Goal: Navigation & Orientation: Find specific page/section

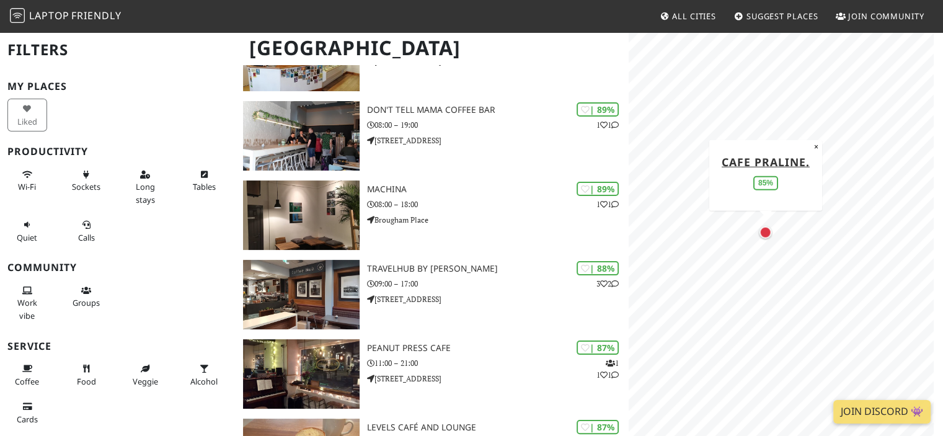
scroll to position [163, 0]
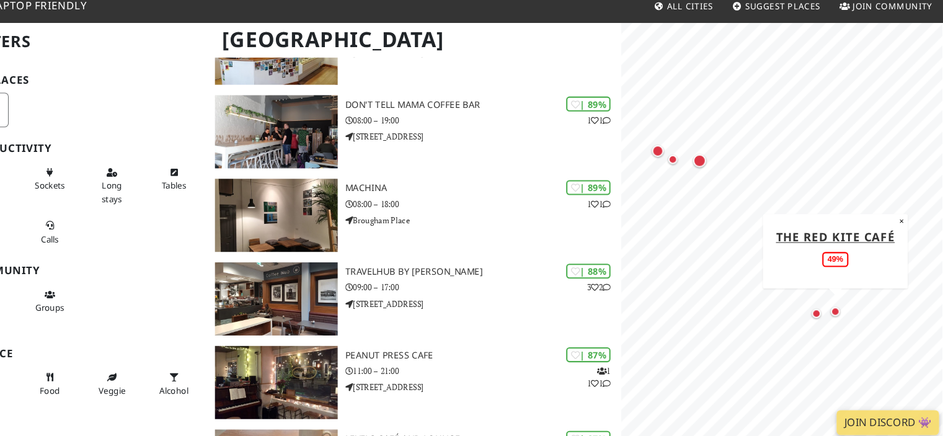
click at [832, 306] on div "Map marker" at bounding box center [832, 306] width 9 height 9
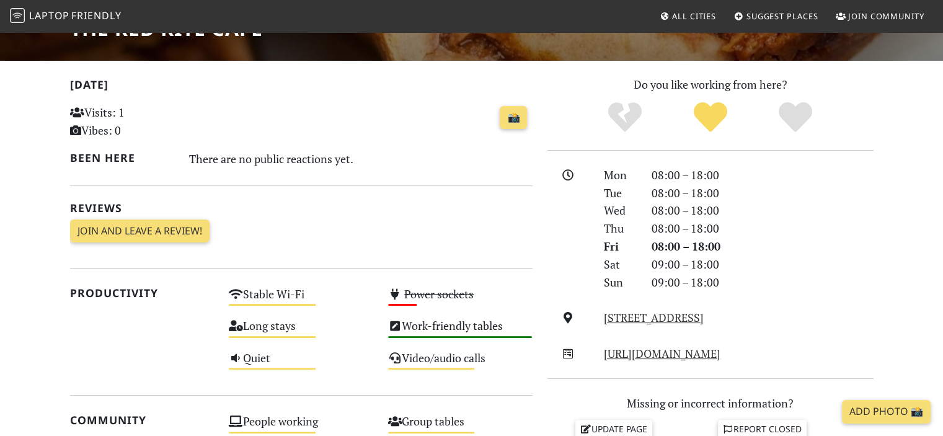
scroll to position [205, 0]
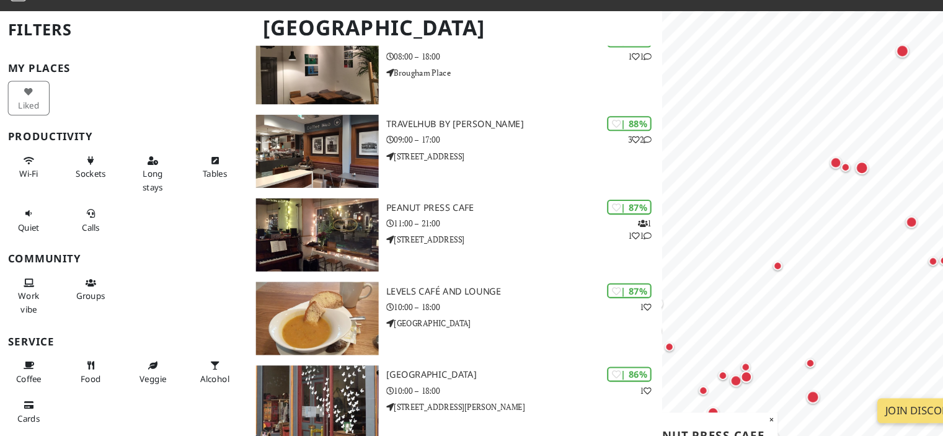
scroll to position [293, 0]
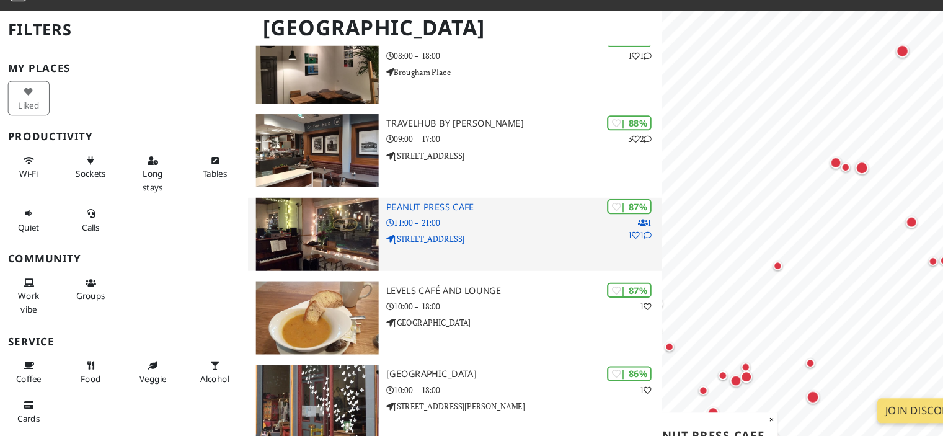
click at [524, 232] on p "11:00 – 21:00" at bounding box center [498, 234] width 262 height 12
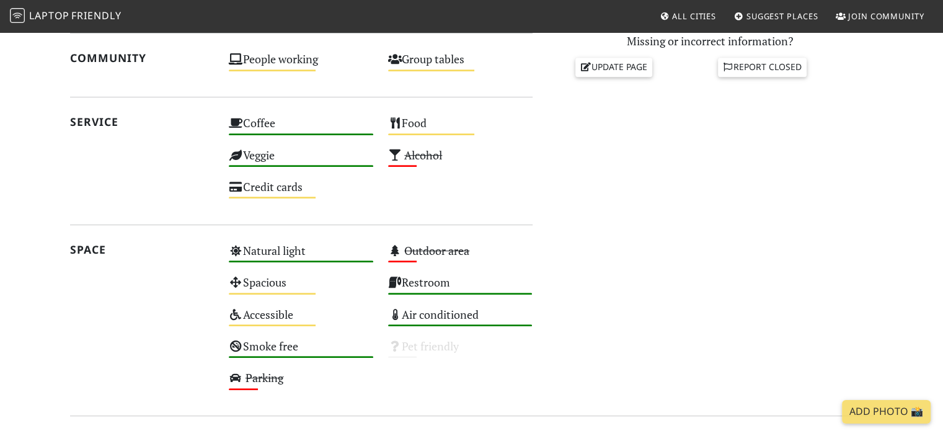
scroll to position [734, 0]
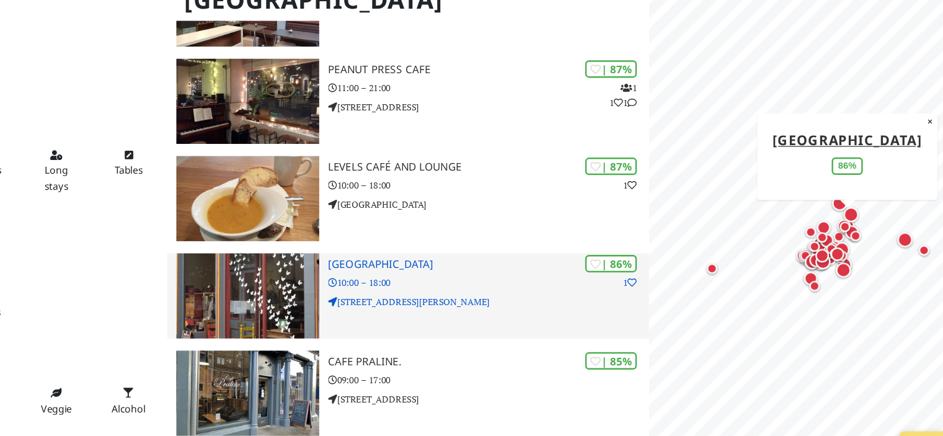
scroll to position [406, 0]
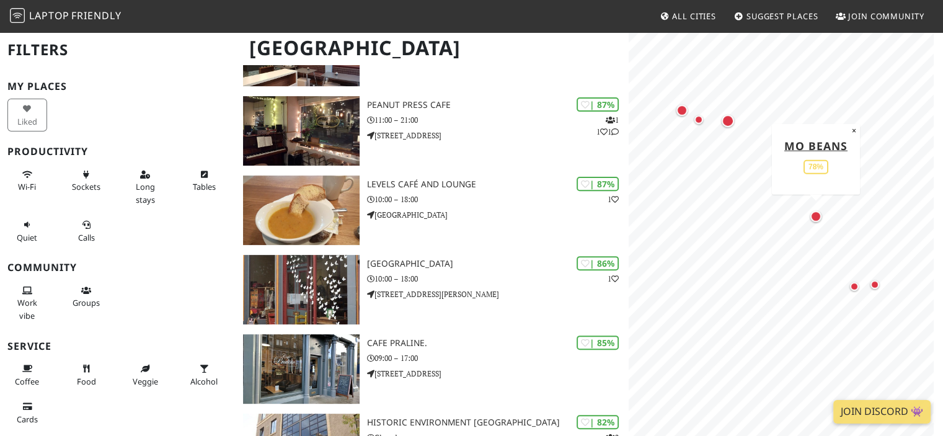
click at [813, 213] on div "Map marker" at bounding box center [815, 216] width 11 height 11
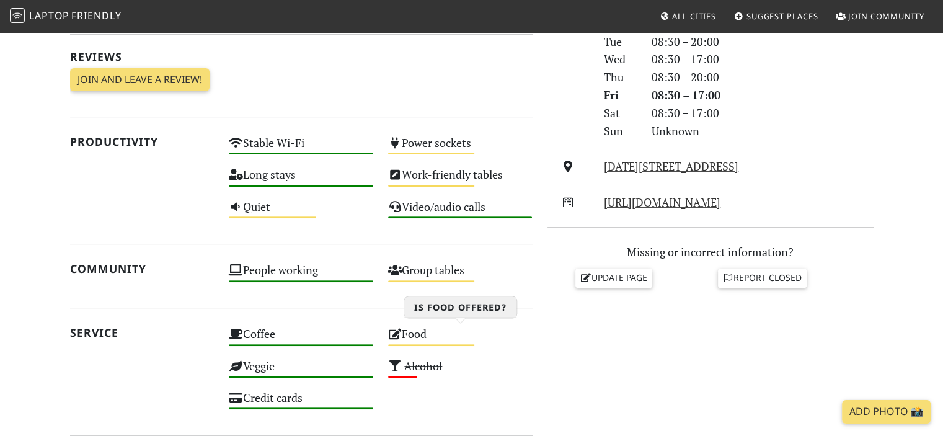
scroll to position [376, 0]
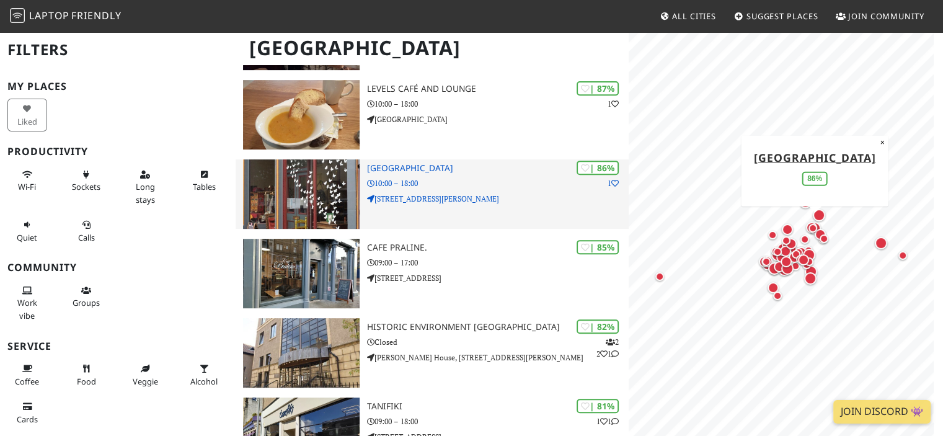
scroll to position [503, 0]
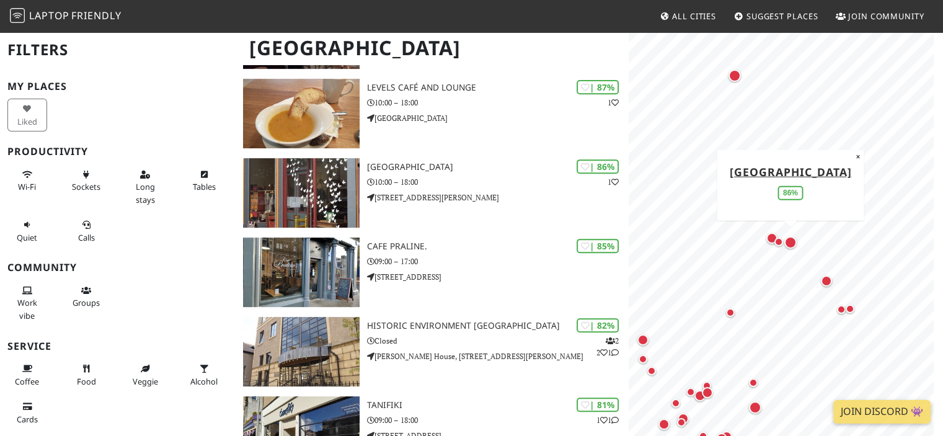
click at [796, 241] on div "Map marker" at bounding box center [790, 242] width 12 height 12
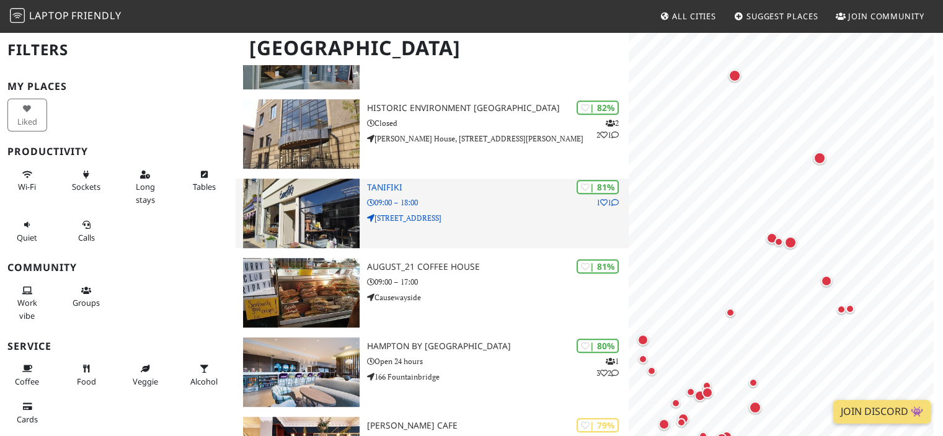
scroll to position [0, 0]
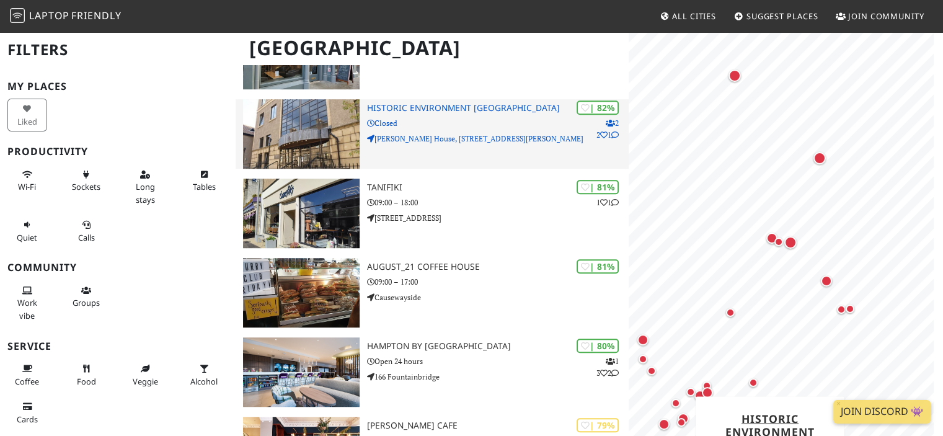
click at [531, 151] on div "| 82% 2 2 1 Historic Environment Scotland Closed John Sinclair House, 16 Bernar…" at bounding box center [498, 133] width 262 height 69
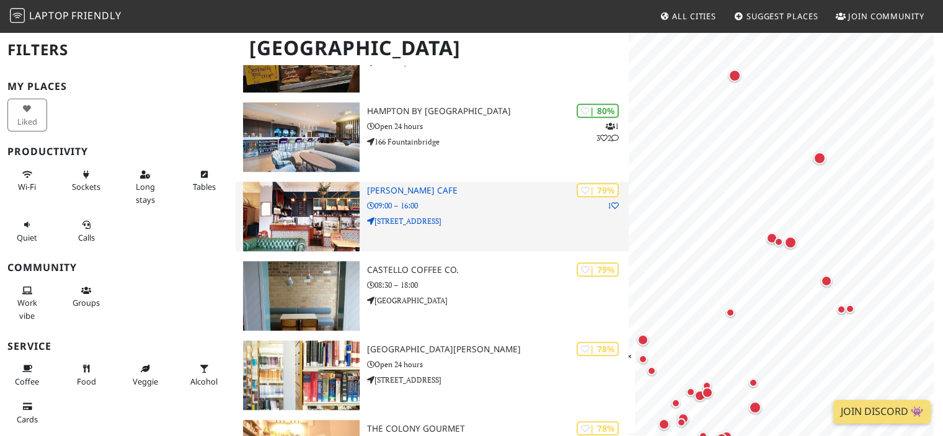
scroll to position [956, 0]
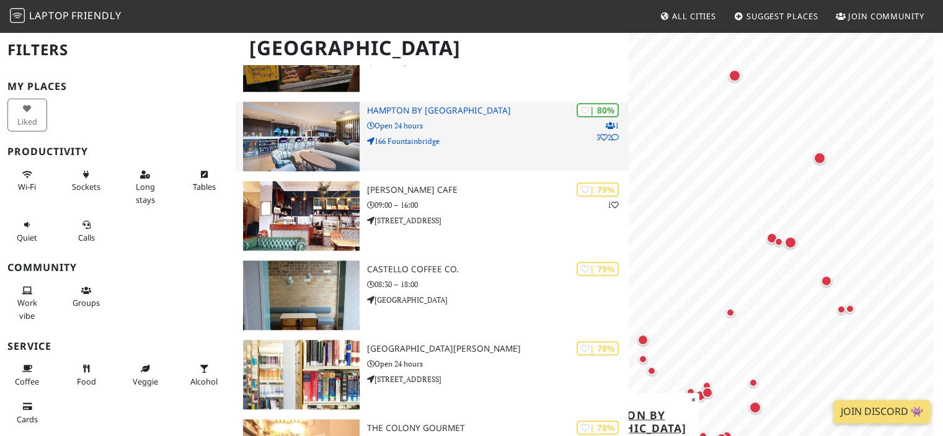
click at [511, 135] on p "166 Fountainbridge" at bounding box center [498, 141] width 262 height 12
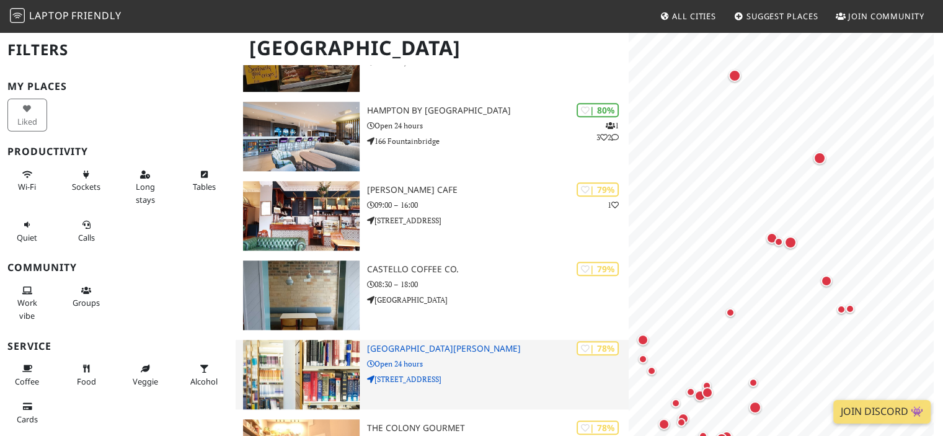
scroll to position [0, 0]
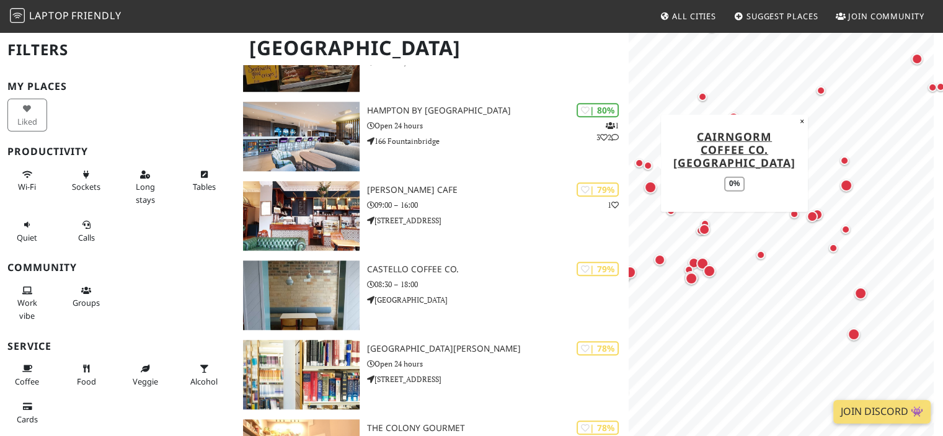
click at [639, 164] on div "Map marker" at bounding box center [639, 163] width 9 height 9
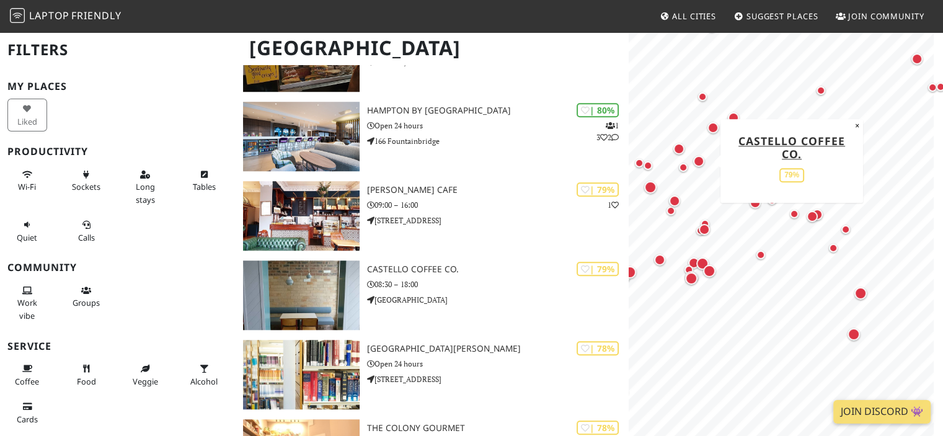
click at [694, 161] on div "Map marker" at bounding box center [698, 161] width 11 height 11
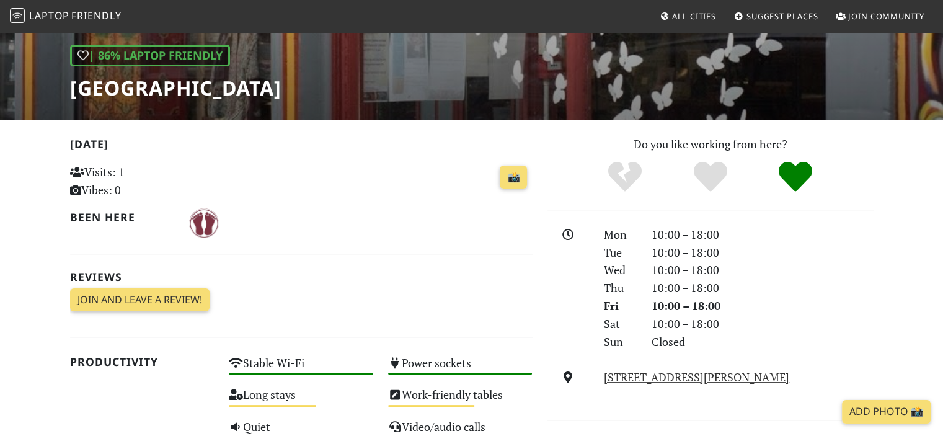
scroll to position [193, 0]
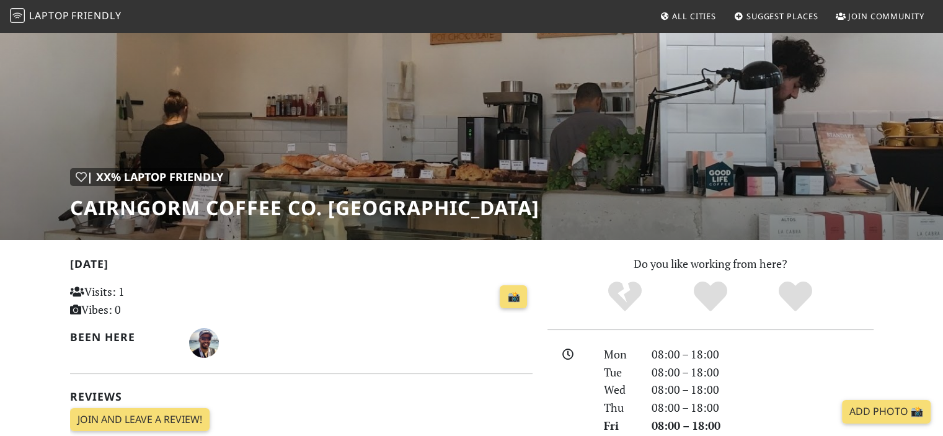
scroll to position [44, 0]
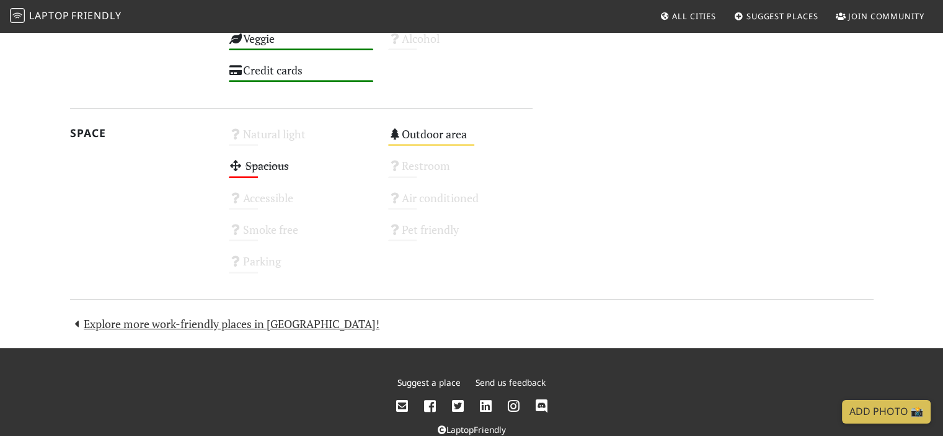
scroll to position [734, 0]
